Goal: Find specific page/section: Find specific page/section

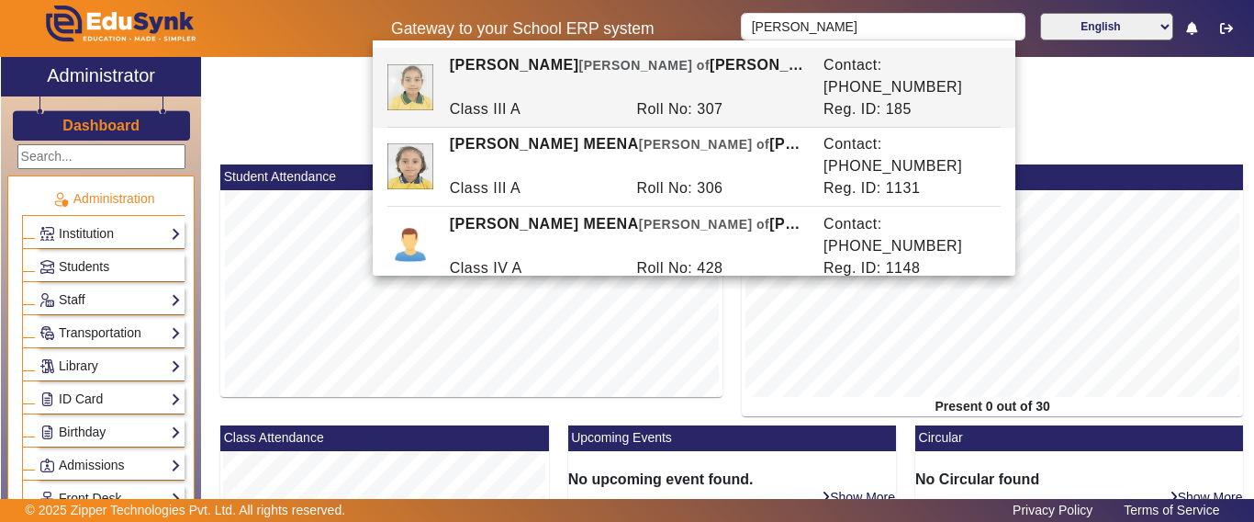
click at [589, 29] on div "Gateway to your School ERP system [PERSON_NAME] English हिंदी (Hindi) ಕನ್ನಡ (Ka…" at bounding box center [627, 28] width 1252 height 57
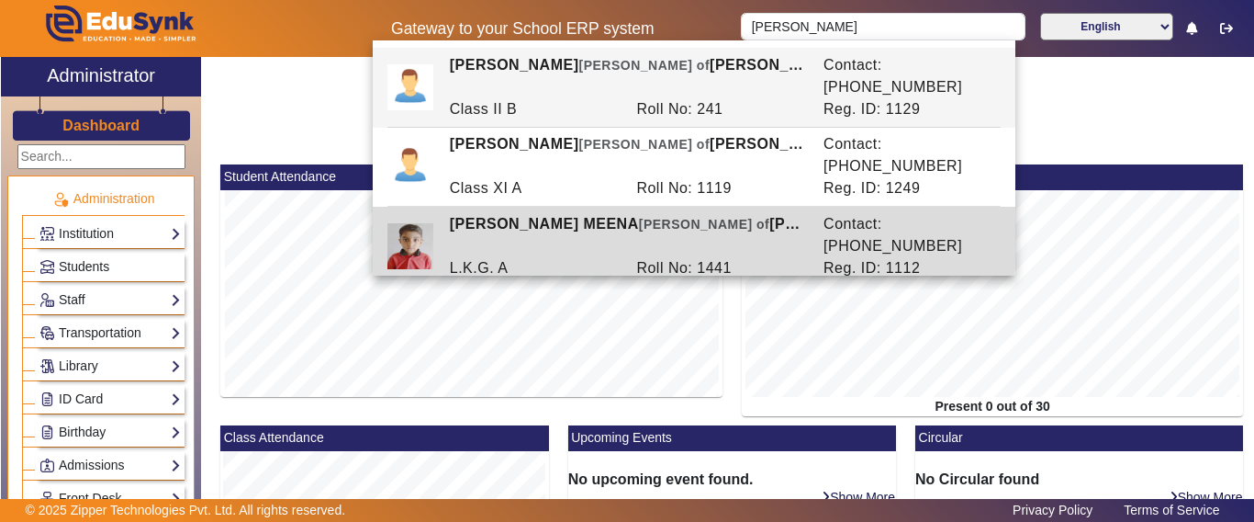
click at [673, 213] on div "[PERSON_NAME] [PERSON_NAME] of [PERSON_NAME]" at bounding box center [627, 235] width 374 height 44
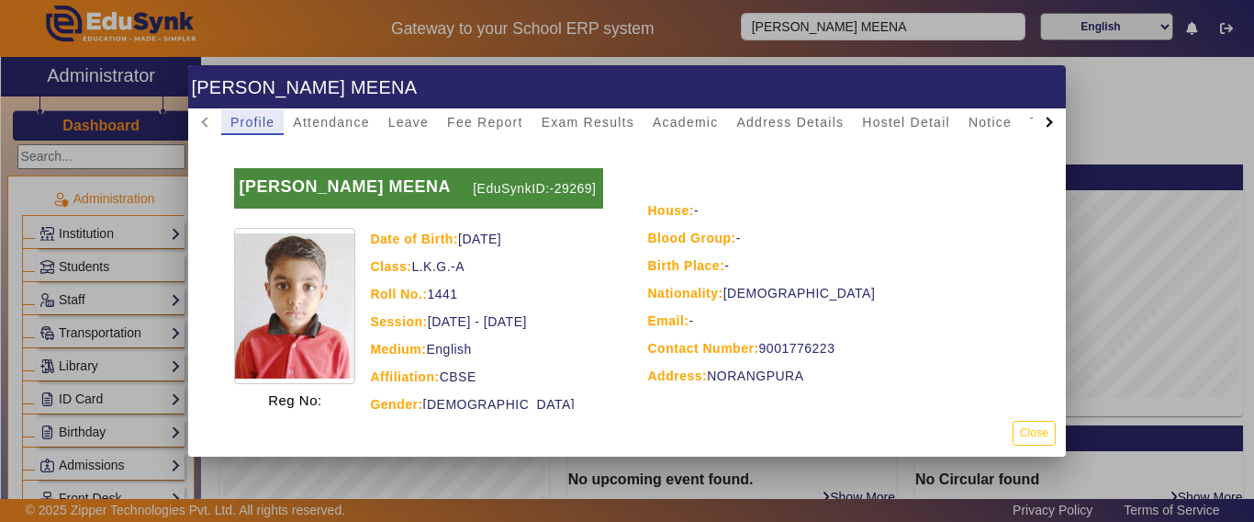
click at [823, 50] on div at bounding box center [627, 261] width 1254 height 522
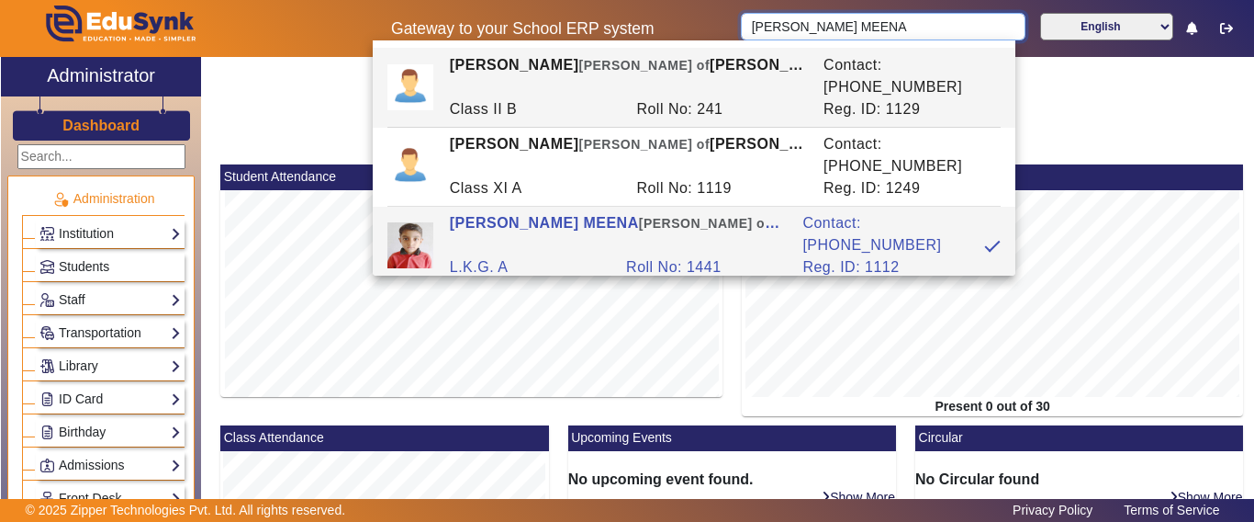
drag, startPoint x: 875, startPoint y: 32, endPoint x: 685, endPoint y: 30, distance: 190.1
click at [685, 30] on div "Gateway to your School ERP system [PERSON_NAME] MEENA English हिंदी (Hindi) ಕನ್…" at bounding box center [627, 28] width 1252 height 57
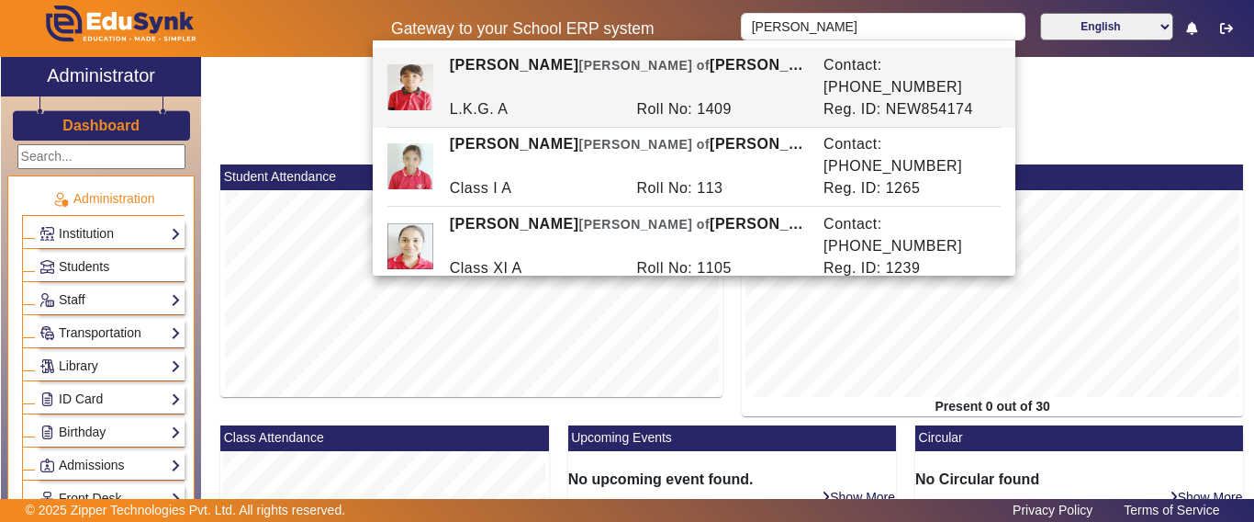
click at [655, 98] on div "Roll No: 1409" at bounding box center [720, 109] width 187 height 22
type input "[PERSON_NAME]"
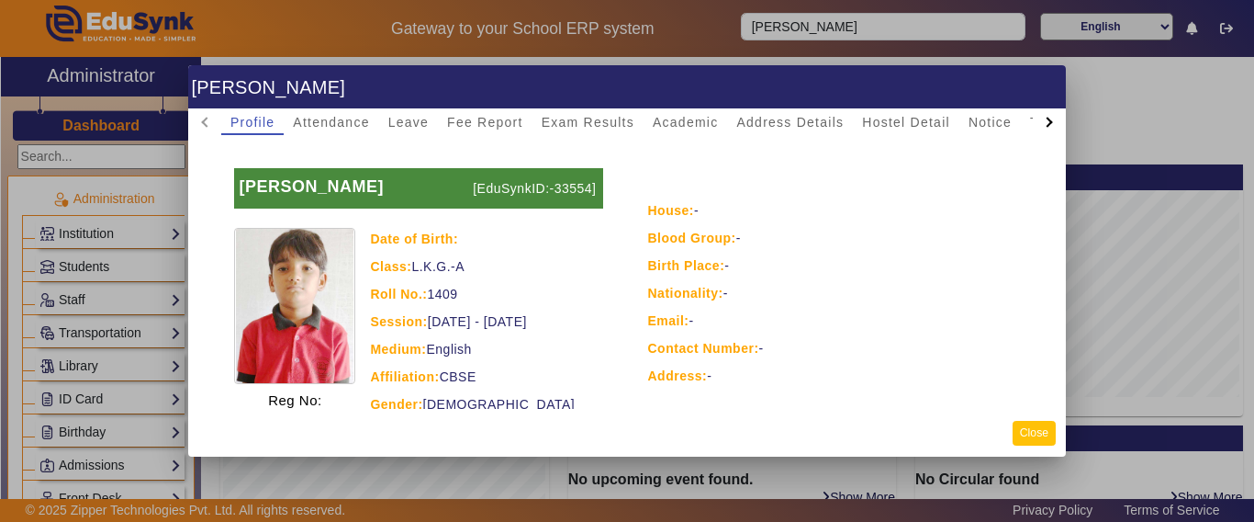
click at [1027, 437] on button "Close" at bounding box center [1034, 433] width 43 height 25
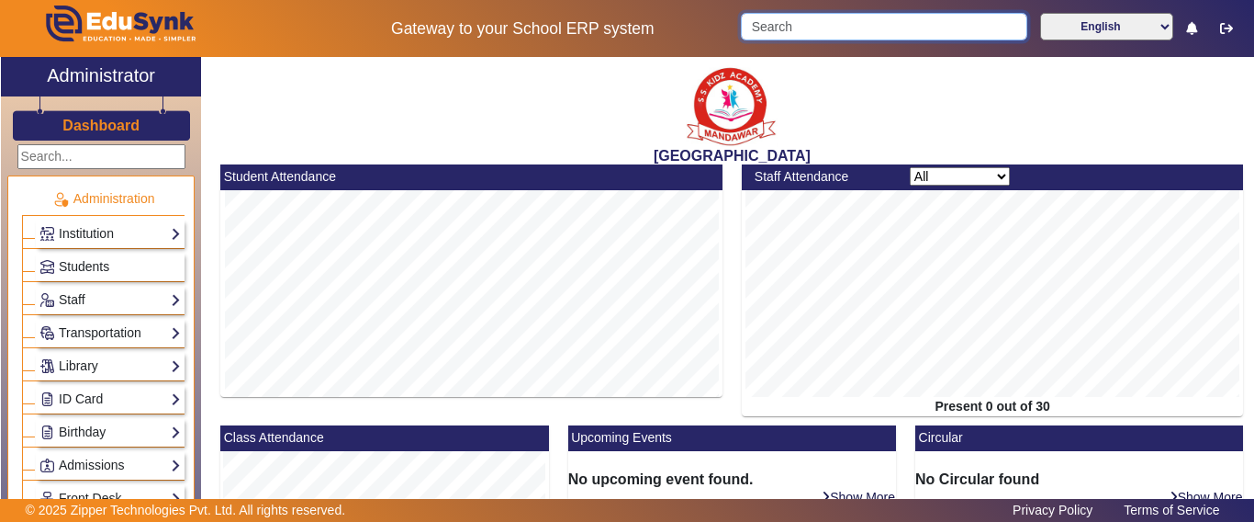
click at [832, 30] on input "Search" at bounding box center [884, 27] width 286 height 28
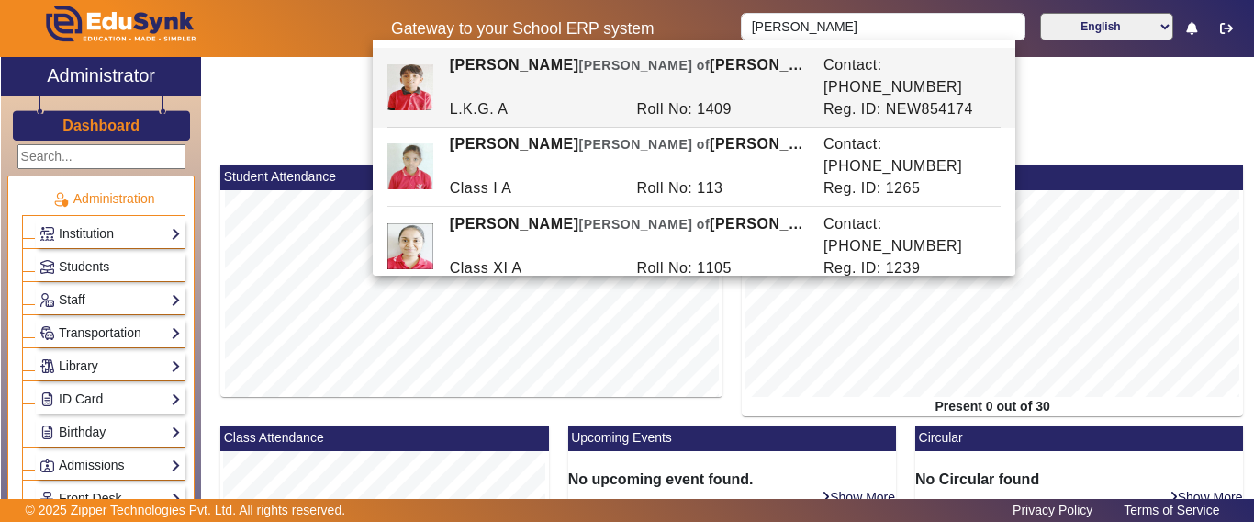
click at [578, 59] on span "[PERSON_NAME] of" at bounding box center [643, 65] width 131 height 15
type input "[PERSON_NAME]"
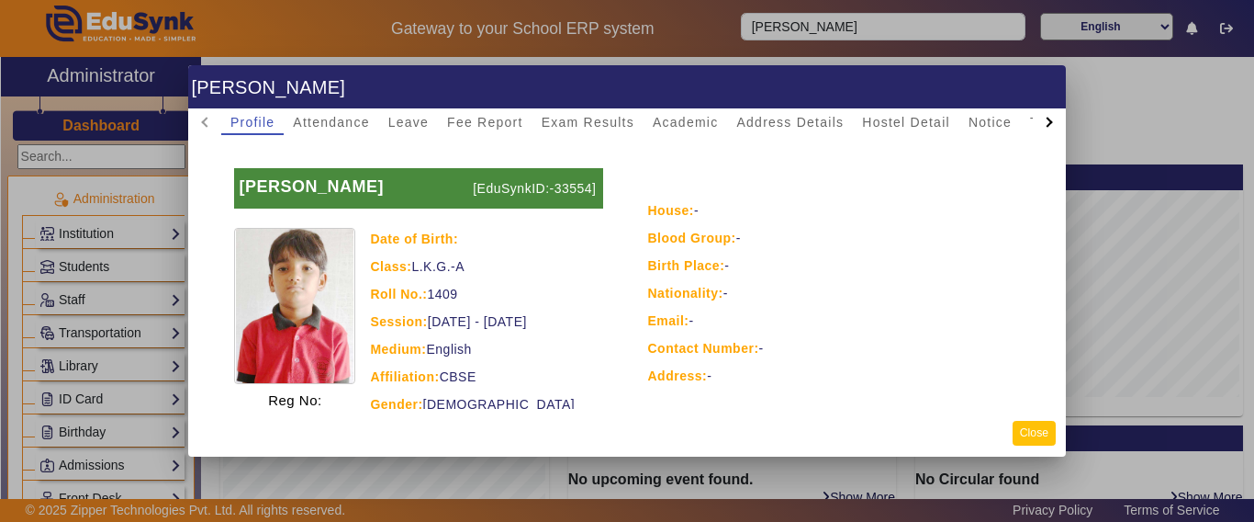
click at [1046, 421] on button "Close" at bounding box center [1034, 433] width 43 height 25
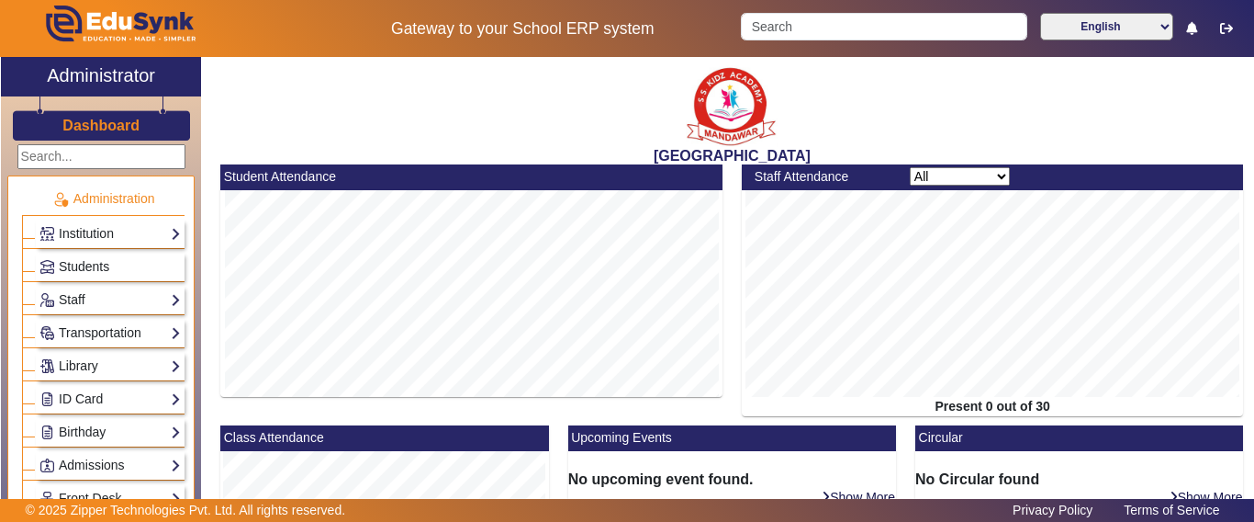
click at [81, 135] on link "Dashboard" at bounding box center [101, 125] width 79 height 19
